Goal: Transaction & Acquisition: Subscribe to service/newsletter

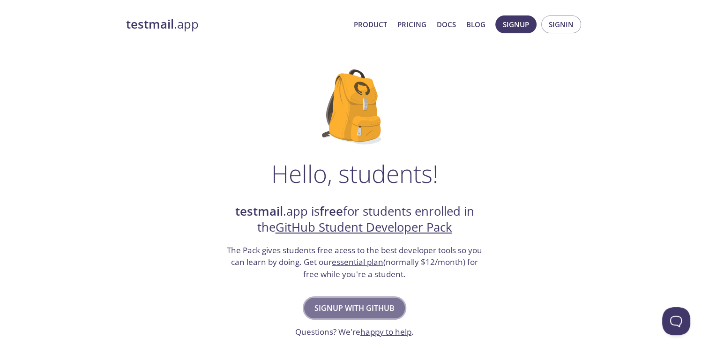
click at [366, 311] on span "Signup with GitHub" at bounding box center [355, 307] width 80 height 13
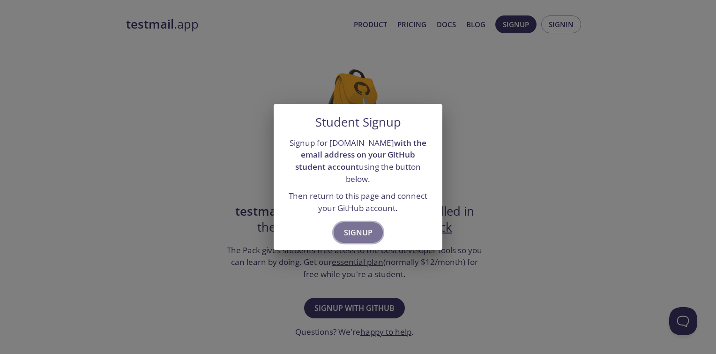
click at [352, 227] on span "Signup" at bounding box center [358, 232] width 29 height 13
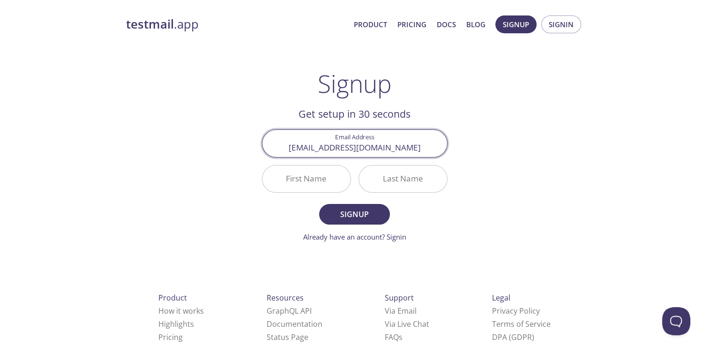
type input "[EMAIL_ADDRESS][DOMAIN_NAME]"
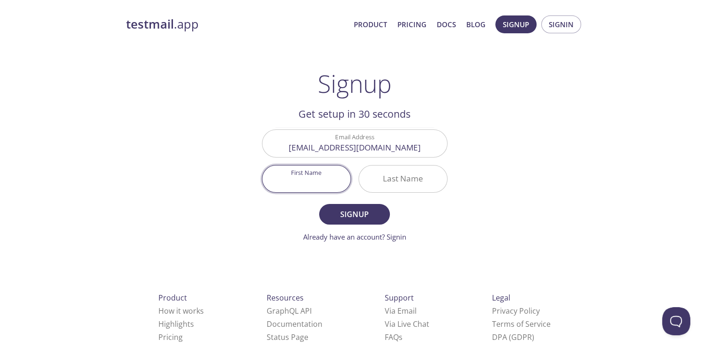
click at [304, 180] on input "First Name" at bounding box center [306, 178] width 88 height 27
type input "[PERSON_NAME]"
click at [405, 198] on form "Email Address [EMAIL_ADDRESS][DOMAIN_NAME] First Name [PERSON_NAME] Last Name S…" at bounding box center [355, 185] width 186 height 112
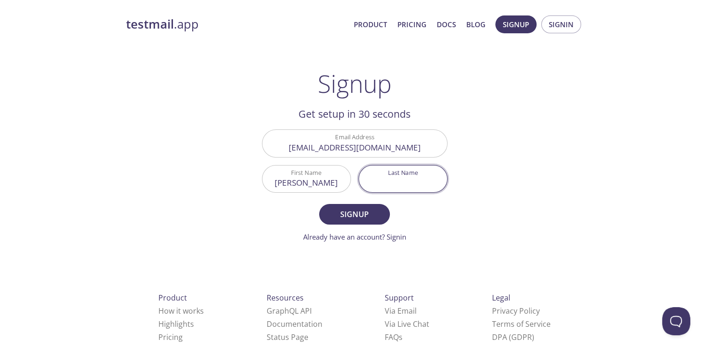
click at [405, 185] on input "Last Name" at bounding box center [403, 178] width 88 height 27
type input "[PERSON_NAME]"
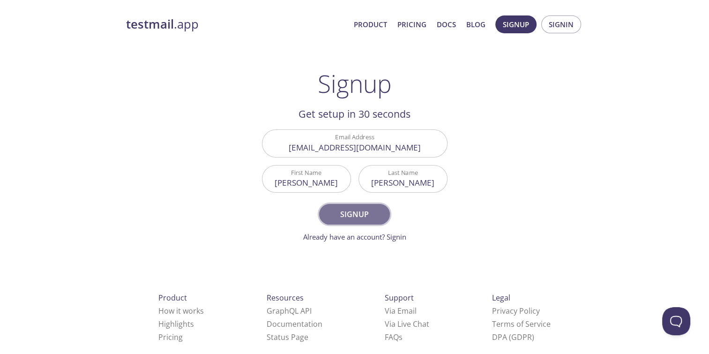
click at [360, 212] on span "Signup" at bounding box center [355, 214] width 50 height 13
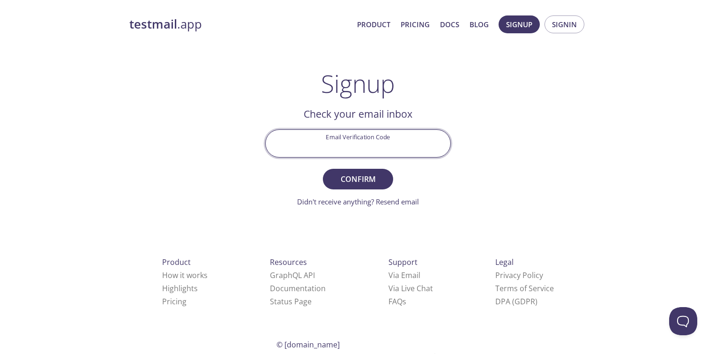
click at [337, 145] on input "Email Verification Code" at bounding box center [358, 143] width 185 height 27
paste input "58RALZX"
type input "58RALZX"
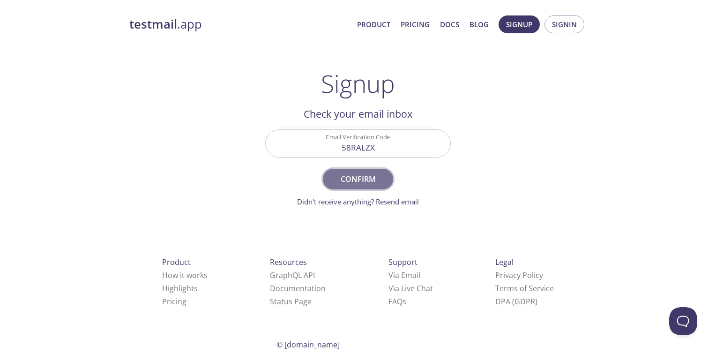
click at [361, 184] on span "Confirm" at bounding box center [358, 178] width 50 height 13
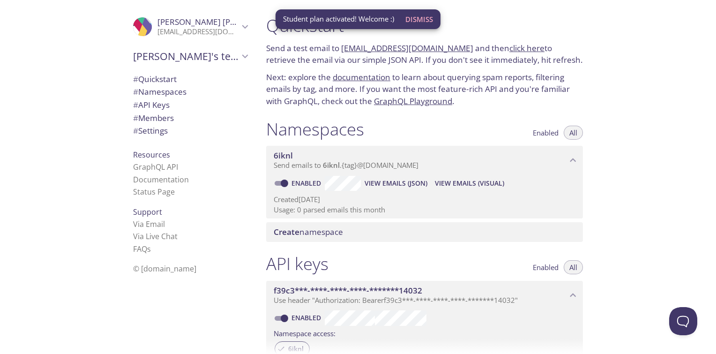
click at [619, 189] on div "Quickstart Send a test email to [EMAIL_ADDRESS][DOMAIN_NAME] and then click her…" at bounding box center [487, 177] width 457 height 354
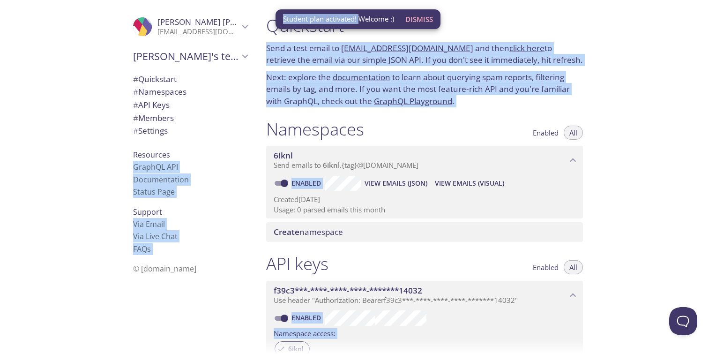
drag, startPoint x: 360, startPoint y: 22, endPoint x: 372, endPoint y: -16, distance: 40.9
click at [372, 0] on html ".cls-1 { fill: #6d5ca8; } .cls-2 { fill: #3fc191; } .cls-3 { fill: #3b4752; } .…" at bounding box center [358, 177] width 716 height 354
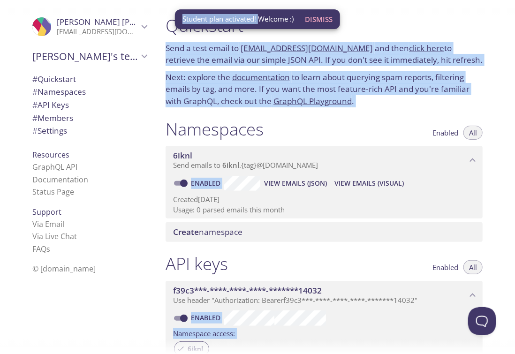
click at [467, 17] on h1 "Quickstart" at bounding box center [323, 25] width 317 height 21
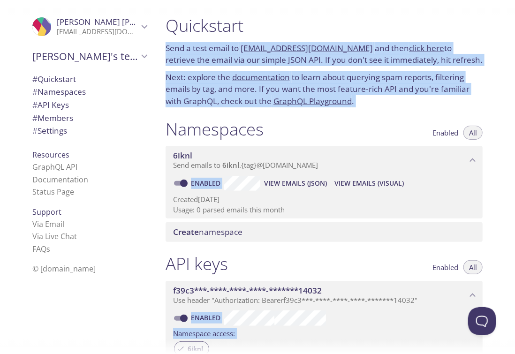
click at [376, 106] on p "Next: explore the documentation to learn about querying spam reports, filtering…" at bounding box center [323, 89] width 317 height 36
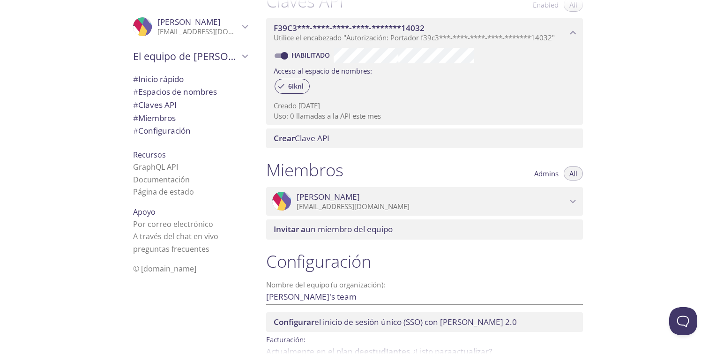
scroll to position [292, 0]
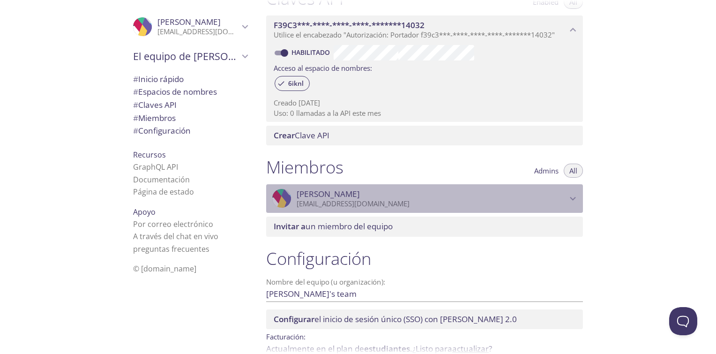
click at [568, 205] on icon "Ronald Paredes" at bounding box center [573, 199] width 12 height 12
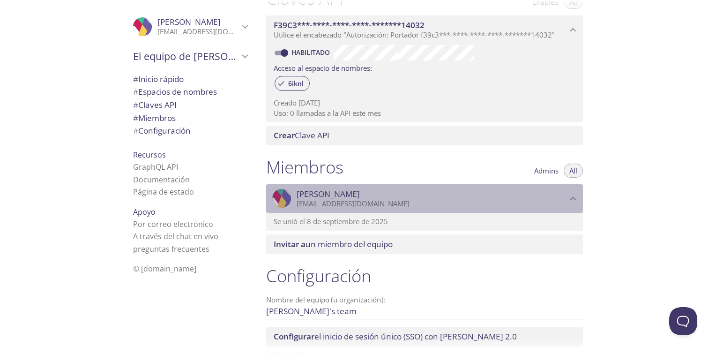
click at [568, 205] on icon "Ronald Paredes" at bounding box center [573, 199] width 12 height 12
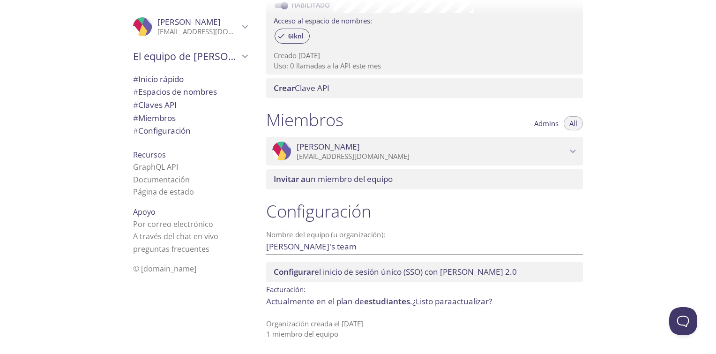
scroll to position [0, 0]
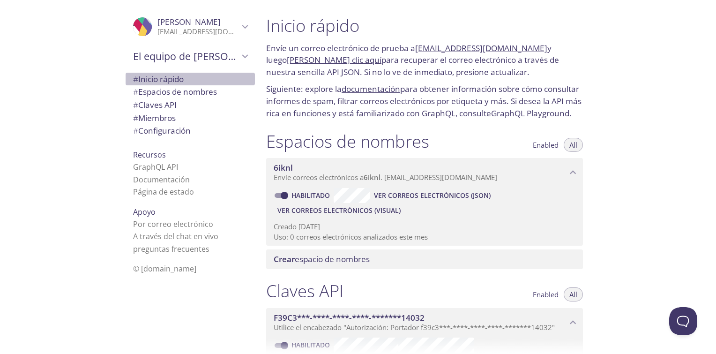
click at [160, 81] on span "# Inicio rápido" at bounding box center [158, 79] width 51 height 11
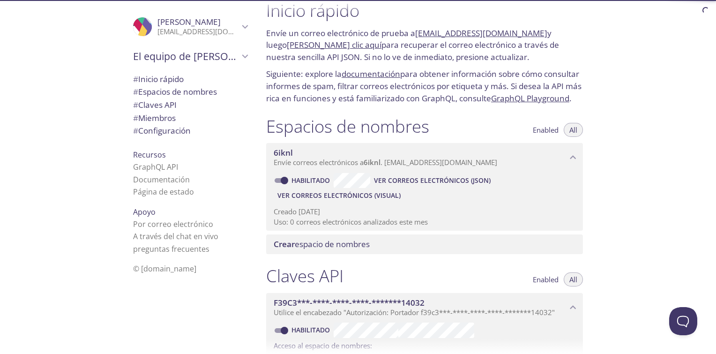
click at [163, 90] on span "# Espacios de nombres" at bounding box center [175, 91] width 84 height 11
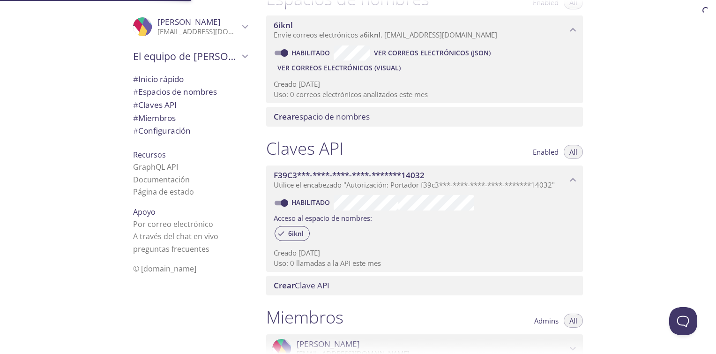
click at [154, 106] on span "# Claves API" at bounding box center [155, 104] width 44 height 11
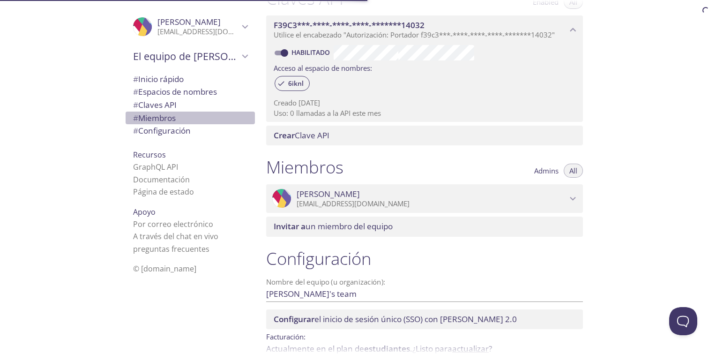
click at [150, 116] on span "# Miembros" at bounding box center [154, 117] width 43 height 11
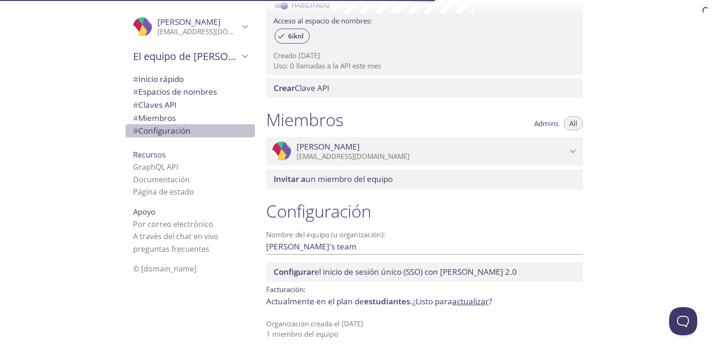
click at [154, 131] on span "# Configuración" at bounding box center [162, 130] width 58 height 11
click at [154, 159] on div "Recursos GraphQL API Documentación Página de estado" at bounding box center [190, 173] width 129 height 57
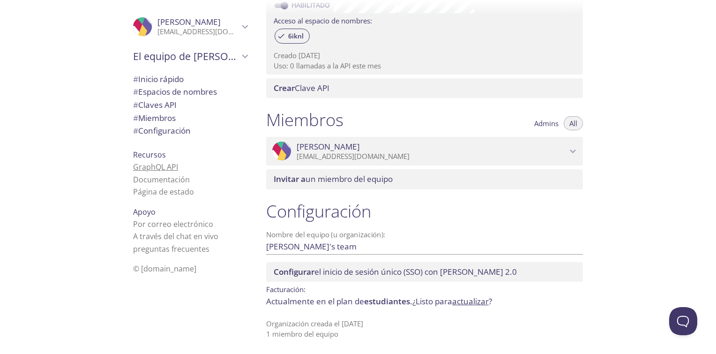
click at [150, 168] on link "GraphQL API" at bounding box center [155, 167] width 45 height 10
click at [169, 178] on link "Documentación" at bounding box center [161, 179] width 57 height 10
